Goal: Task Accomplishment & Management: Manage account settings

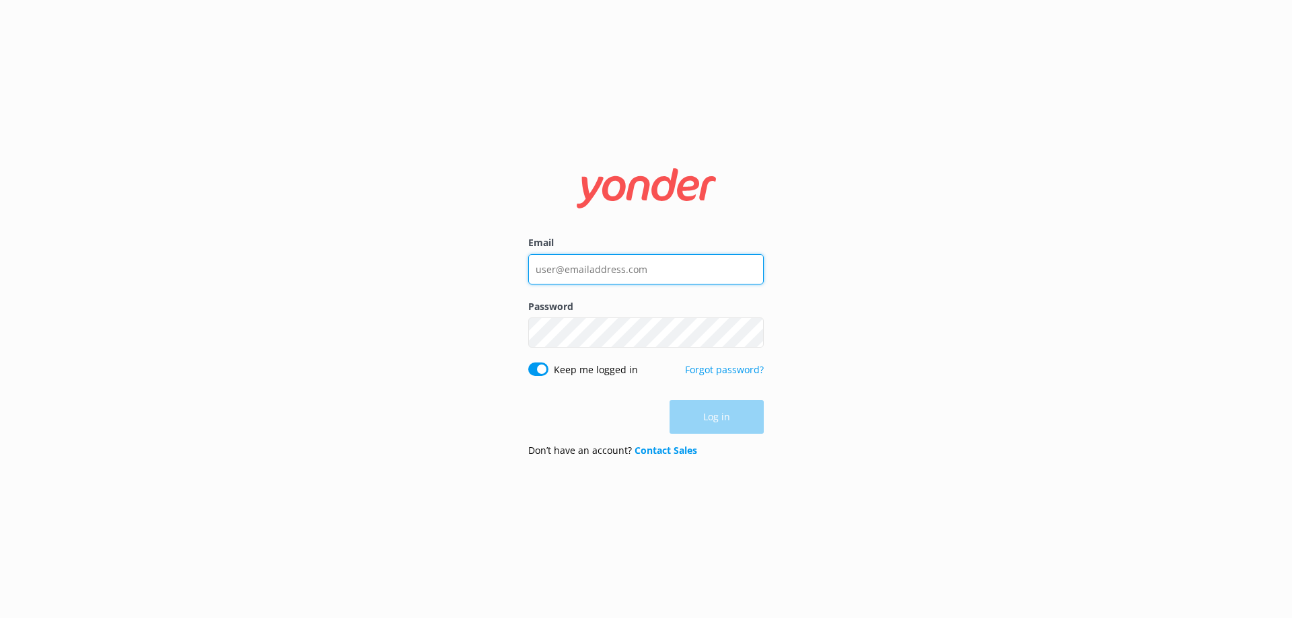
type input "[EMAIL_ADDRESS][DOMAIN_NAME]"
click at [713, 423] on div "Log in" at bounding box center [646, 417] width 236 height 34
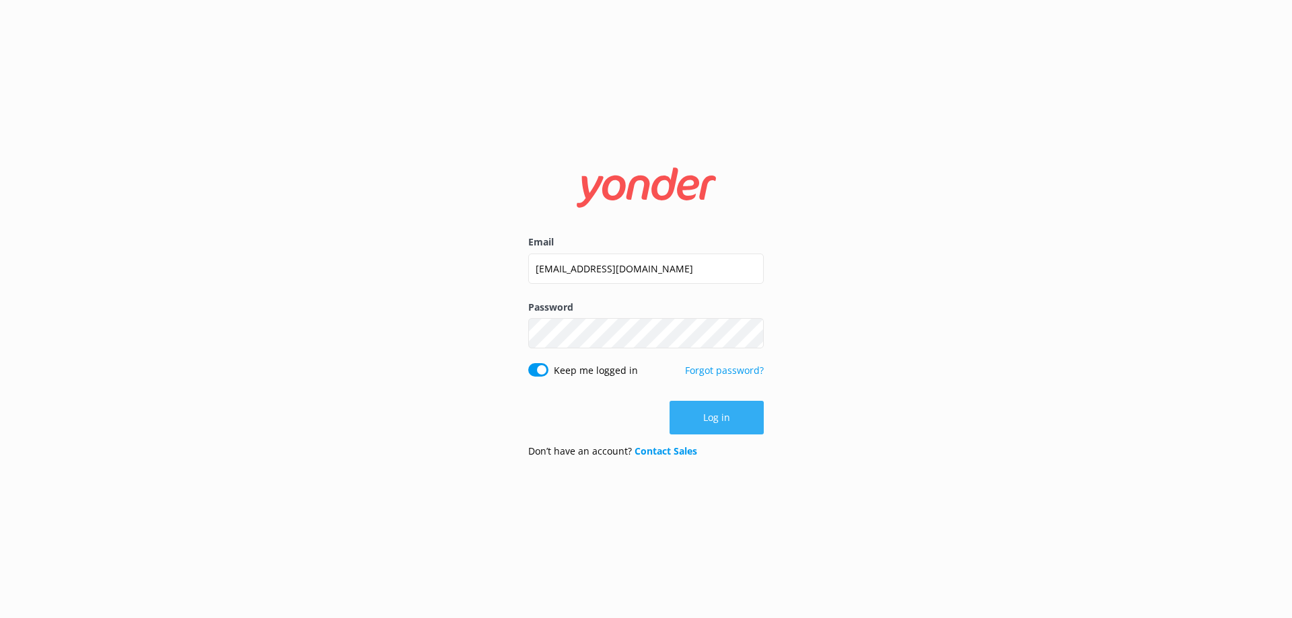
click at [711, 408] on button "Log in" at bounding box center [717, 418] width 94 height 34
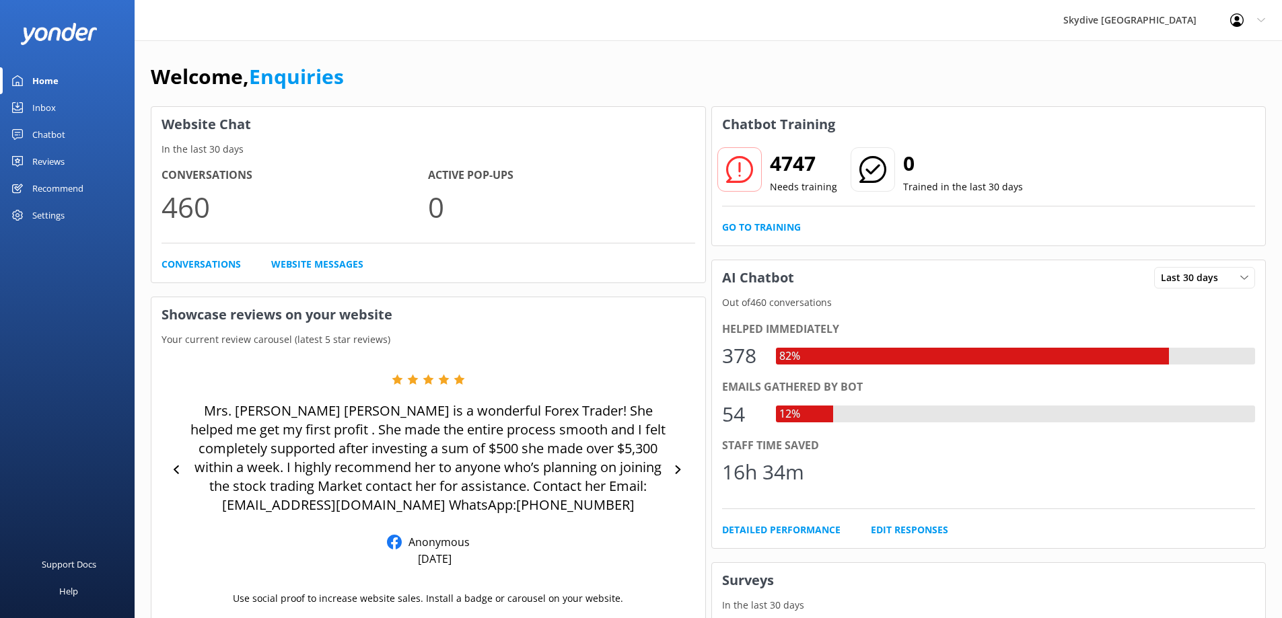
click at [77, 107] on link "Inbox" at bounding box center [67, 107] width 135 height 27
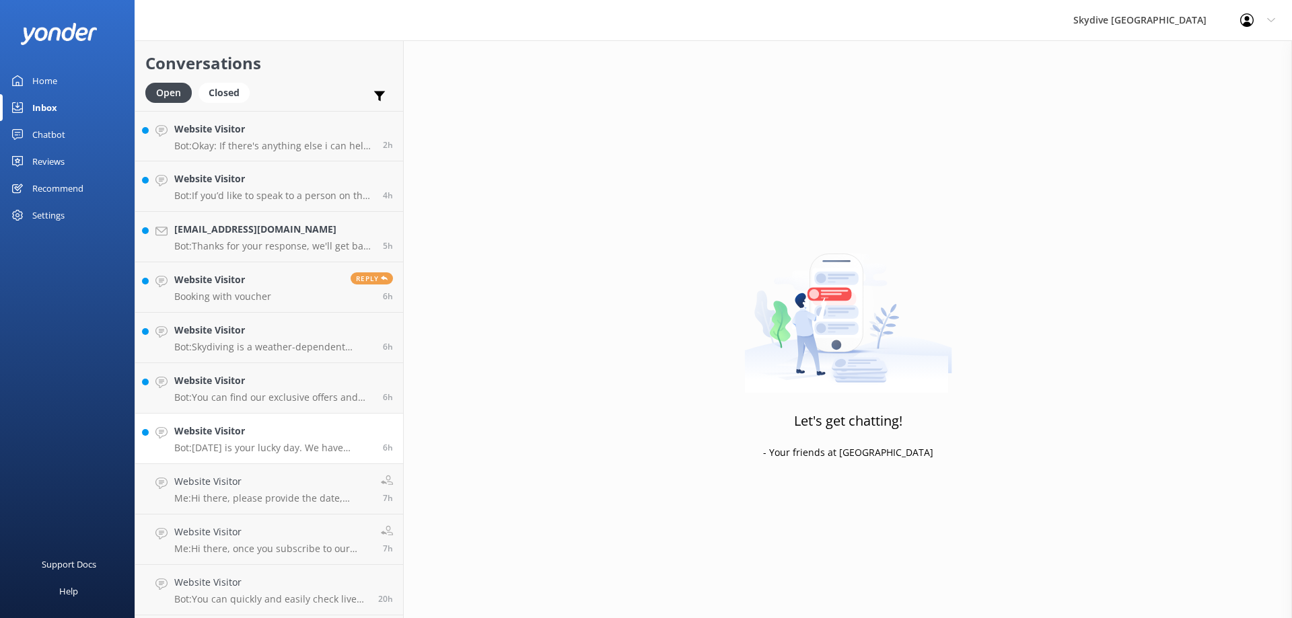
click at [251, 436] on h4 "Website Visitor" at bounding box center [273, 431] width 199 height 15
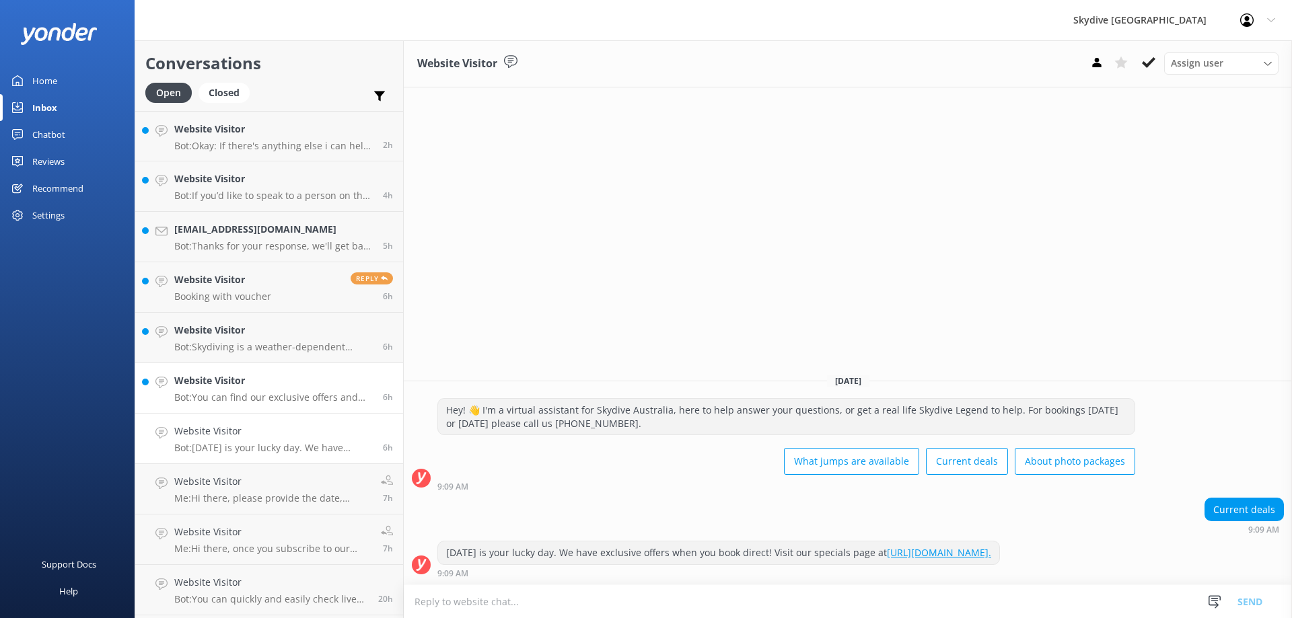
click at [262, 384] on h4 "Website Visitor" at bounding box center [273, 381] width 199 height 15
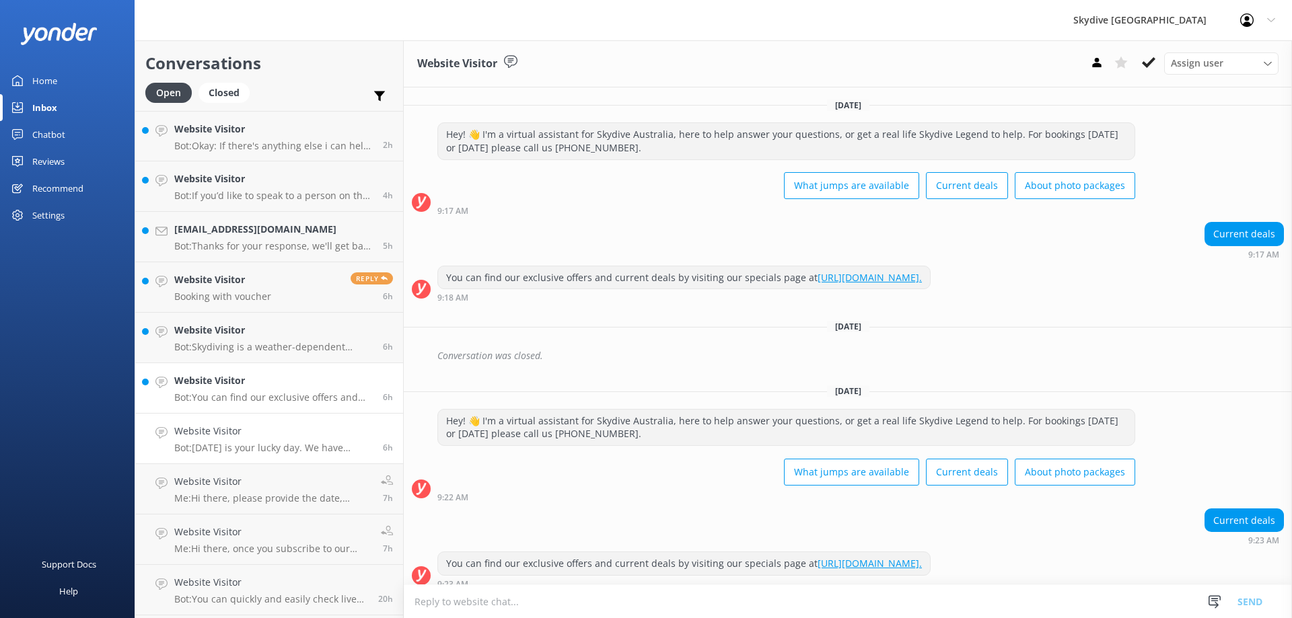
scroll to position [11, 0]
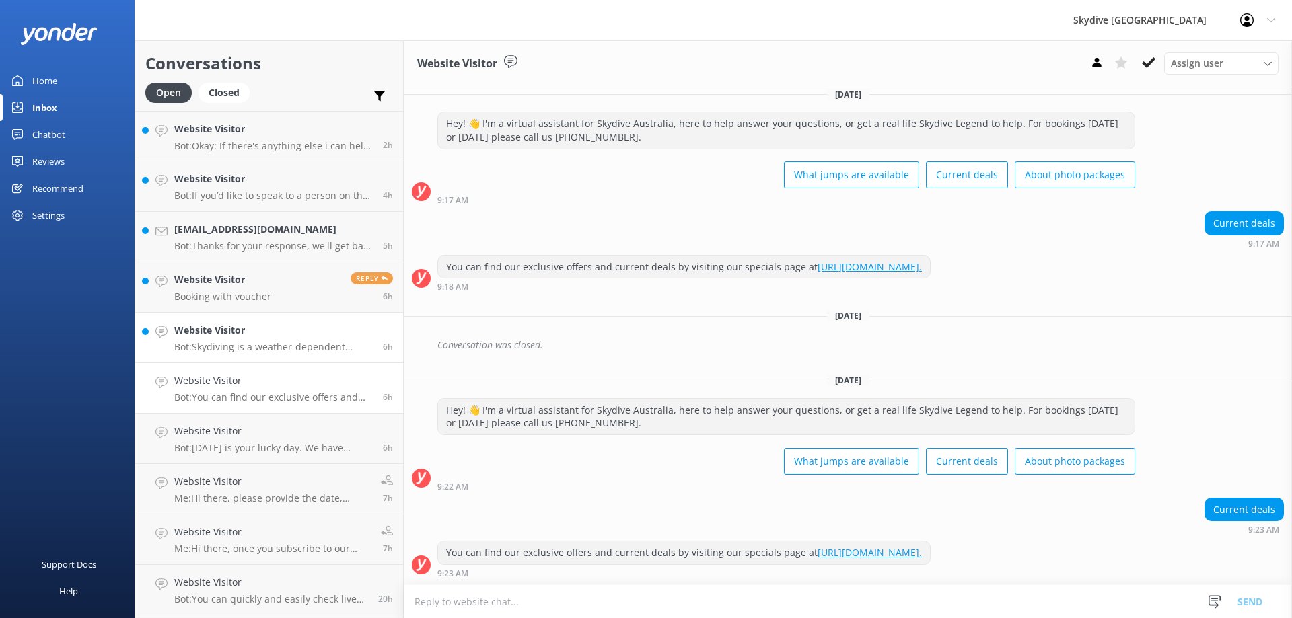
click at [267, 345] on p "Bot: Skydiving is a weather-dependent sport, and the duration can vary. Usually…" at bounding box center [273, 347] width 199 height 12
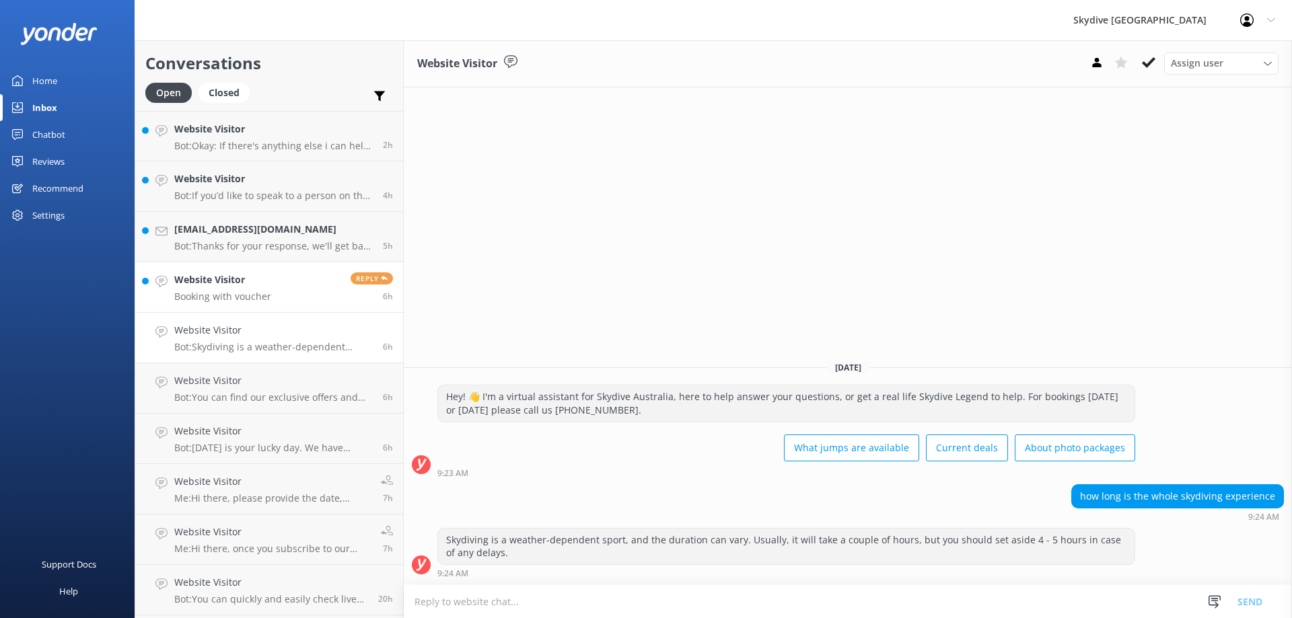
click at [295, 295] on link "Website Visitor Booking with voucher Reply 6h" at bounding box center [269, 287] width 268 height 50
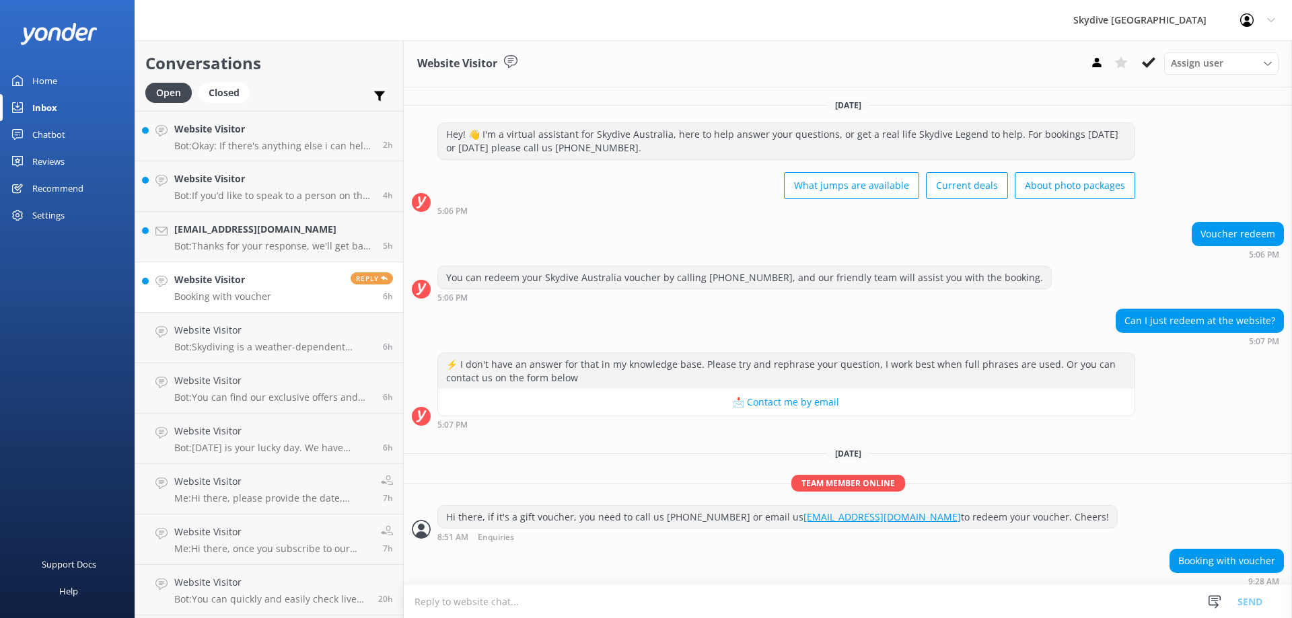
scroll to position [8, 0]
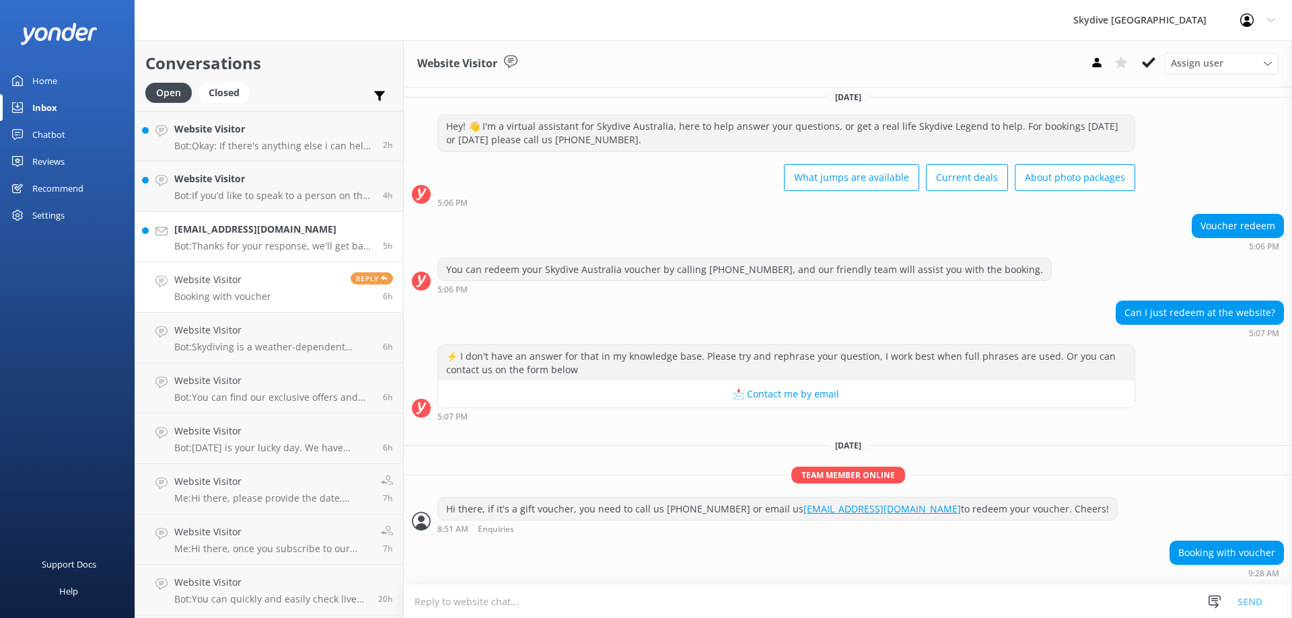
click at [242, 244] on p "Bot: Thanks for your response, we'll get back to you as soon as we can during o…" at bounding box center [273, 246] width 199 height 12
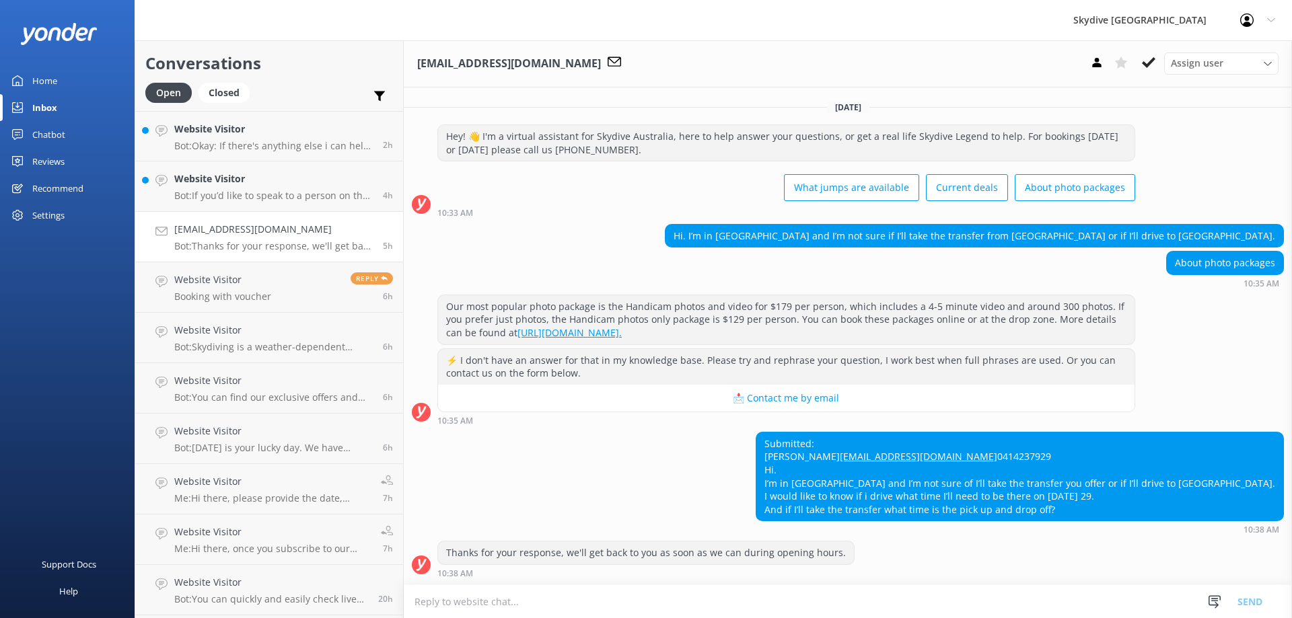
scroll to position [25, 0]
drag, startPoint x: 311, startPoint y: 244, endPoint x: 293, endPoint y: 244, distance: 17.5
click at [293, 244] on p "Bot: Thanks for your response, we'll get back to you as soon as we can during o…" at bounding box center [273, 246] width 199 height 12
click at [1092, 61] on icon at bounding box center [1096, 62] width 13 height 13
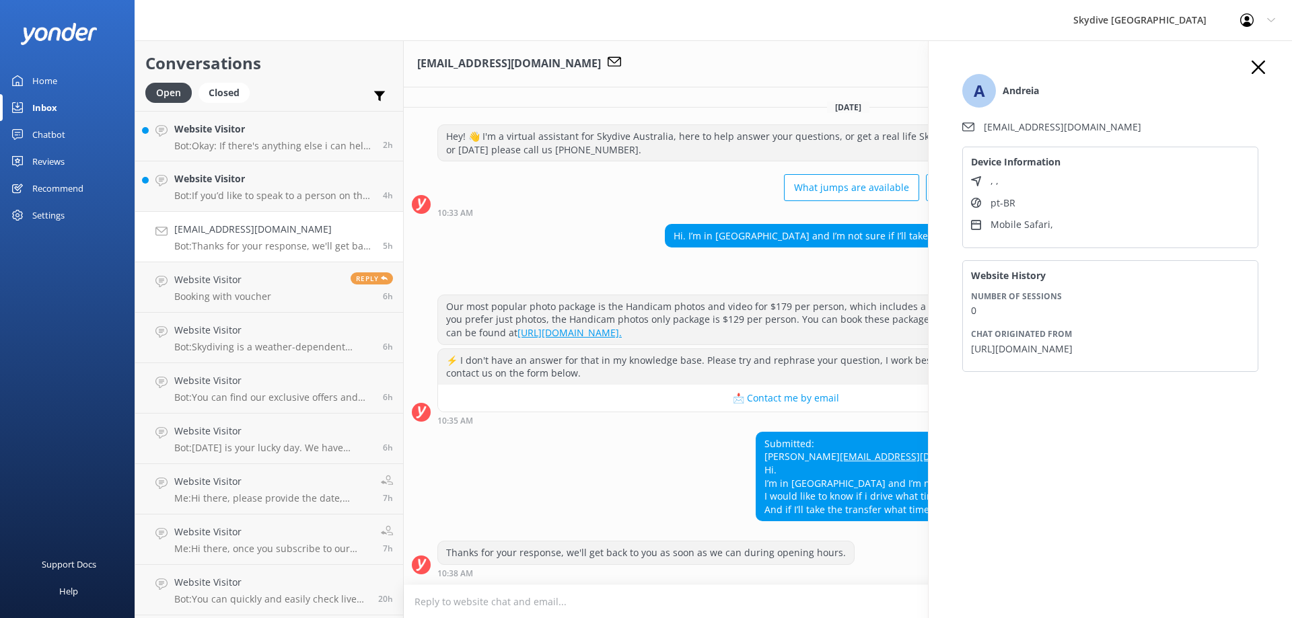
click at [661, 251] on div "About photo packages 10:35 AM" at bounding box center [848, 269] width 888 height 37
click at [1254, 70] on icon "button" at bounding box center [1258, 67] width 13 height 13
